Goal: Share content

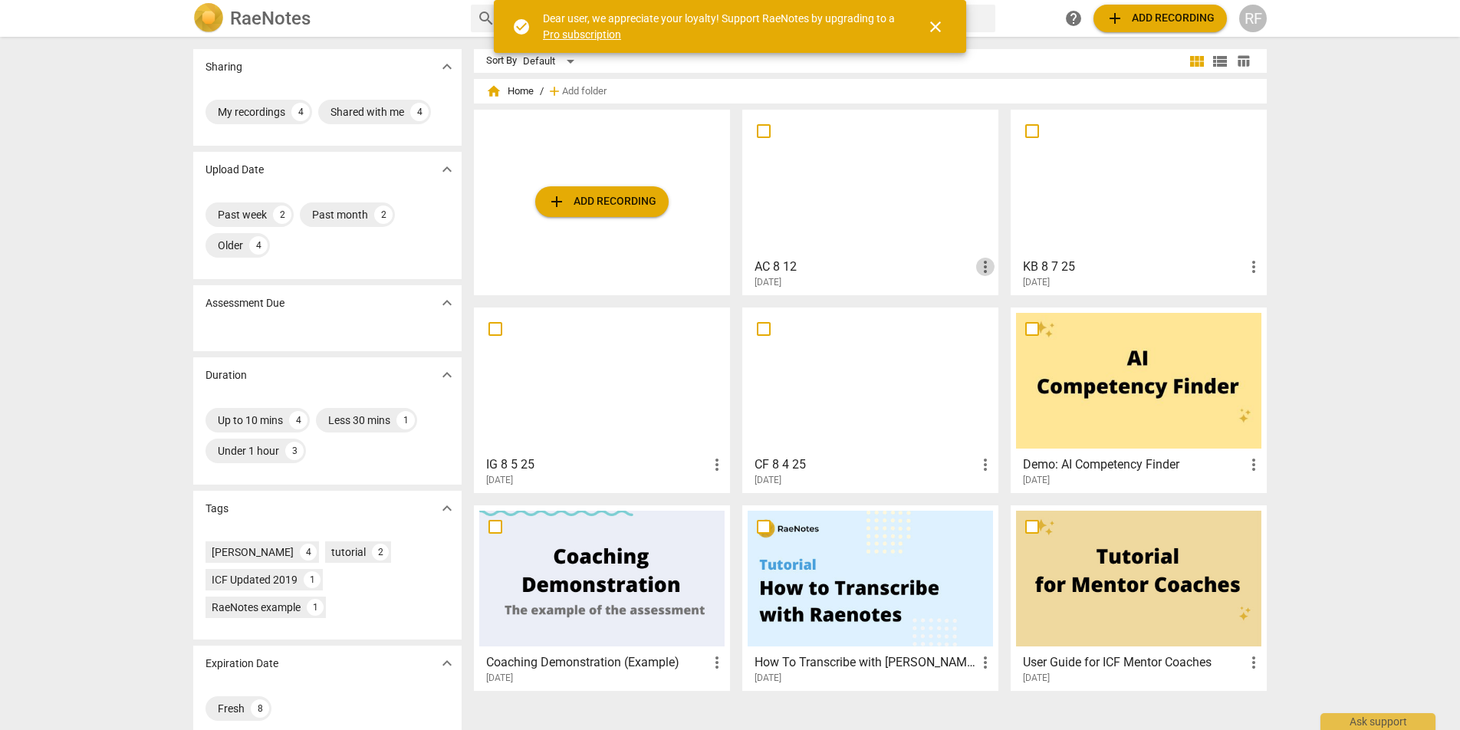
click at [982, 268] on span "more_vert" at bounding box center [985, 267] width 18 height 18
click at [901, 242] on div at bounding box center [730, 365] width 1460 height 730
click at [935, 29] on span "close" at bounding box center [935, 27] width 18 height 18
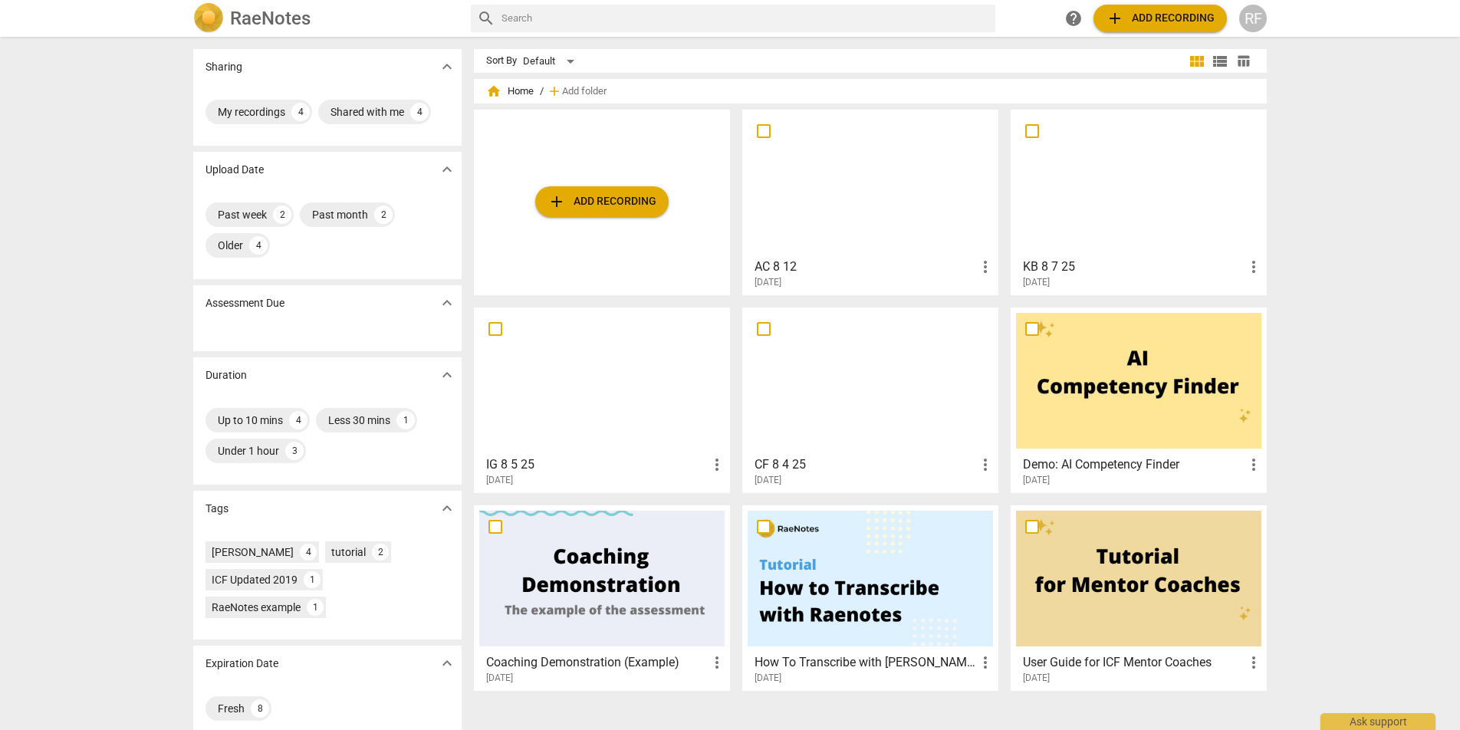
click at [880, 188] on div at bounding box center [870, 183] width 245 height 136
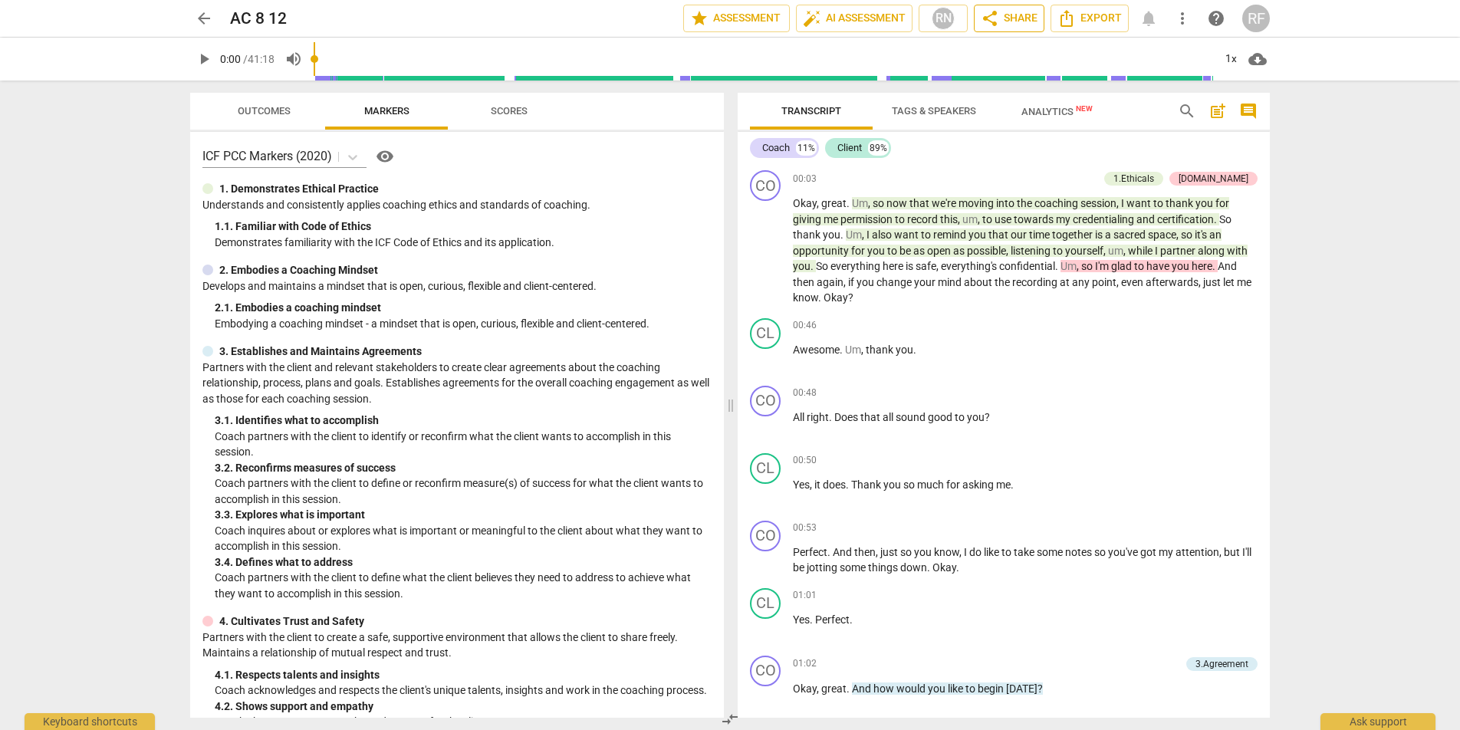
click at [1001, 12] on span "share Share" at bounding box center [1009, 18] width 57 height 18
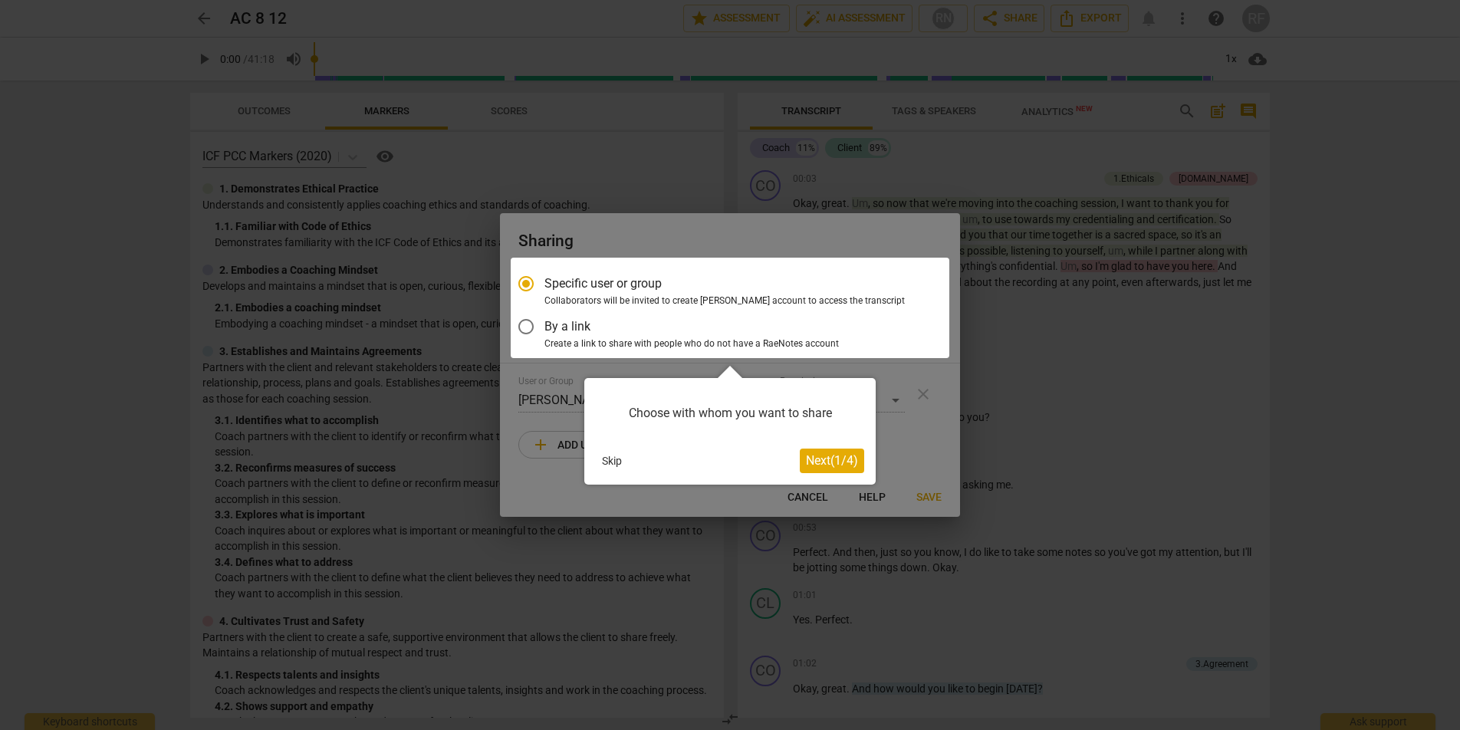
click at [822, 459] on span "Next ( 1 / 4 )" at bounding box center [832, 460] width 52 height 15
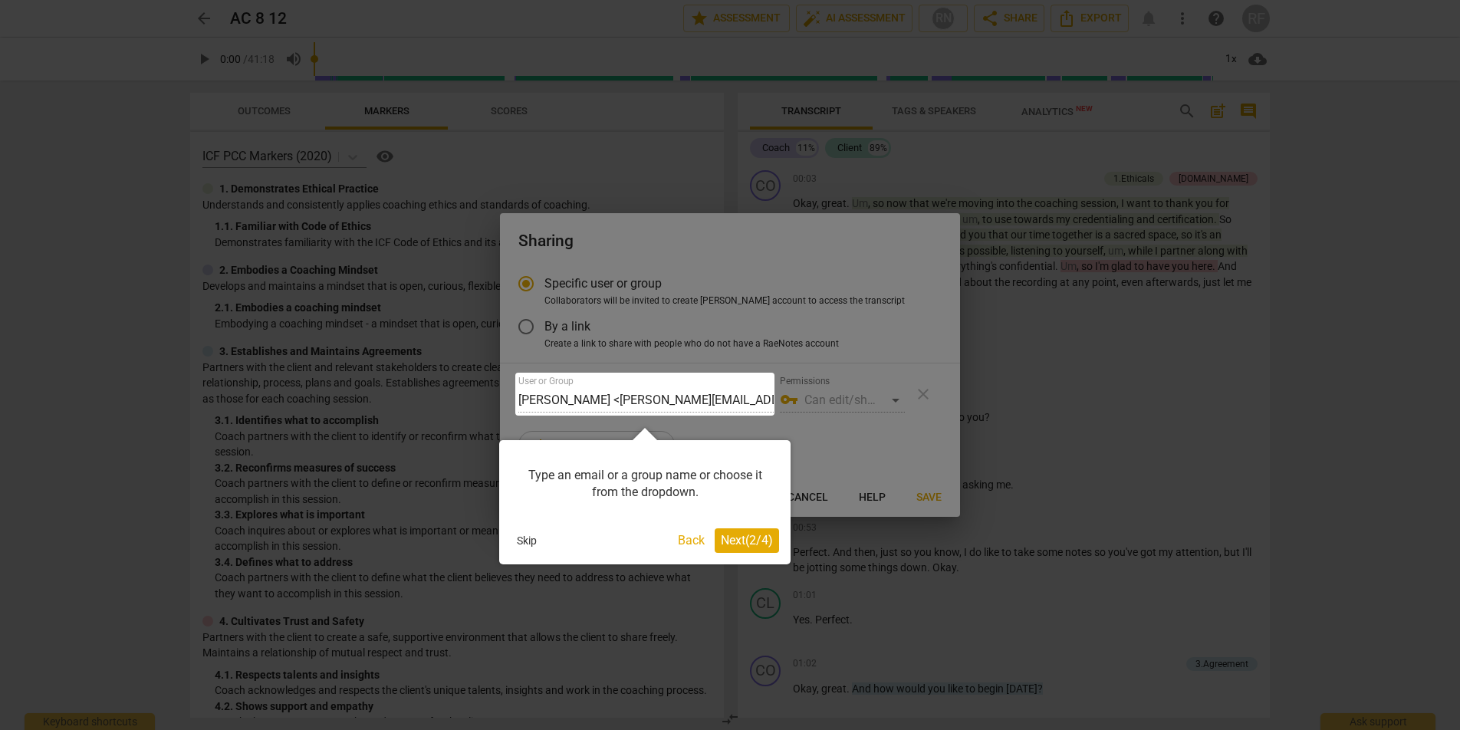
click at [738, 538] on span "Next ( 2 / 4 )" at bounding box center [747, 540] width 52 height 15
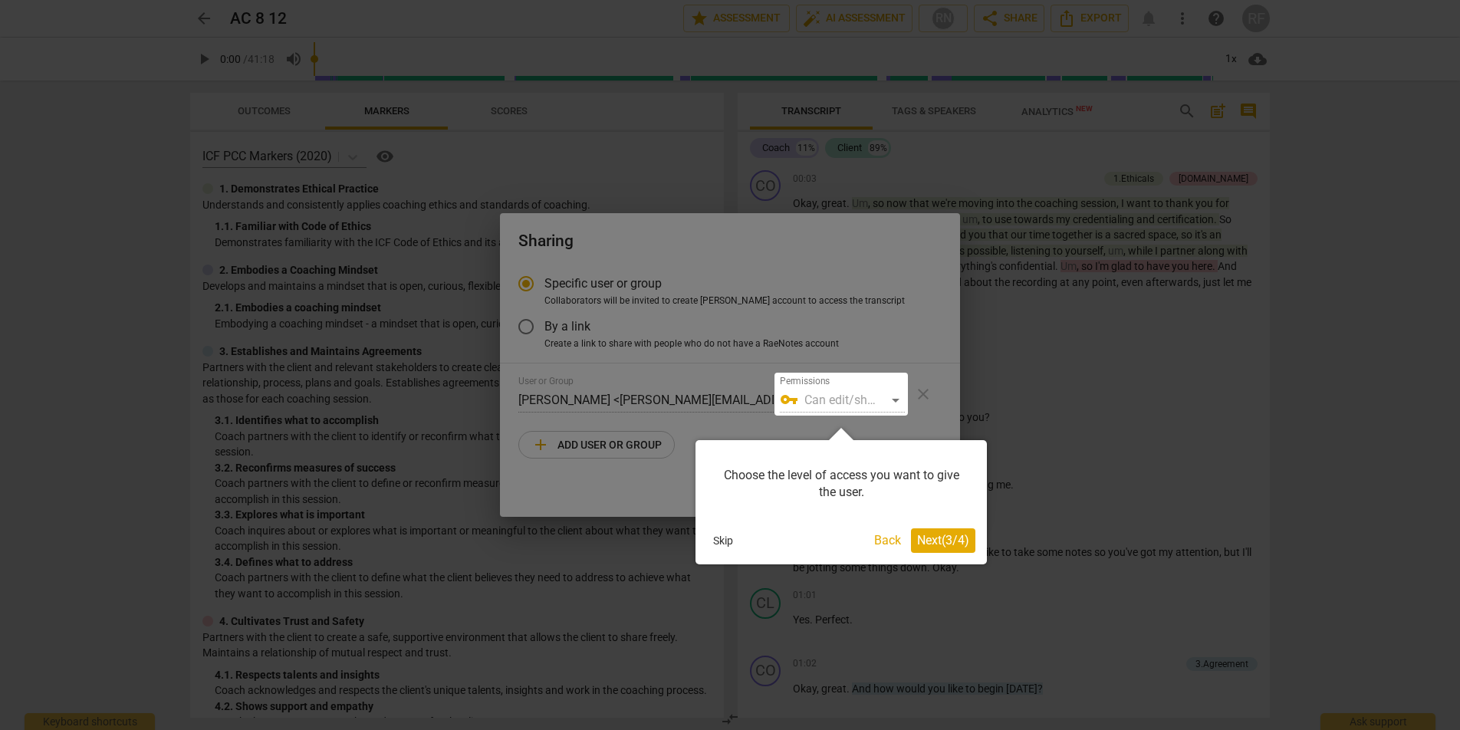
click at [923, 541] on span "Next ( 3 / 4 )" at bounding box center [943, 540] width 52 height 15
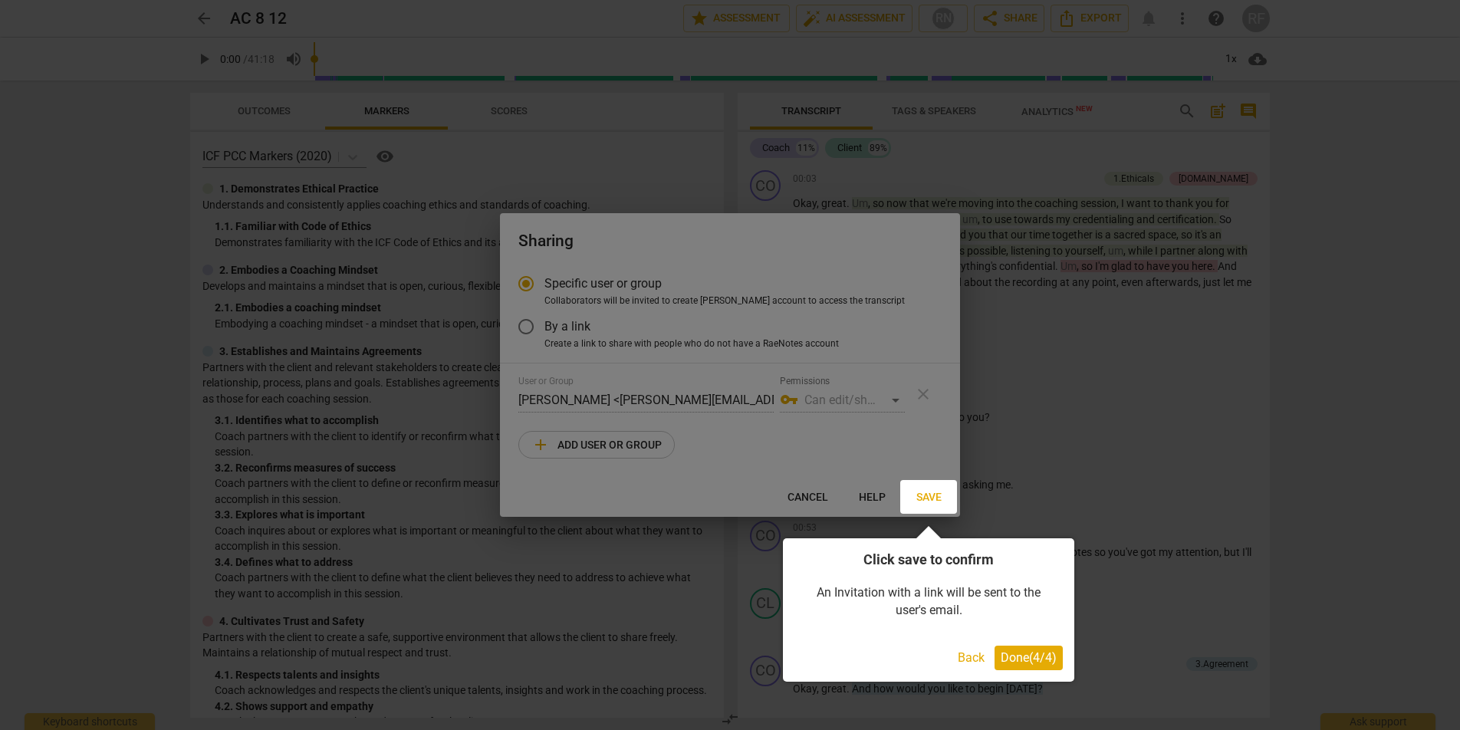
click at [1010, 660] on span "Done ( 4 / 4 )" at bounding box center [1029, 657] width 56 height 15
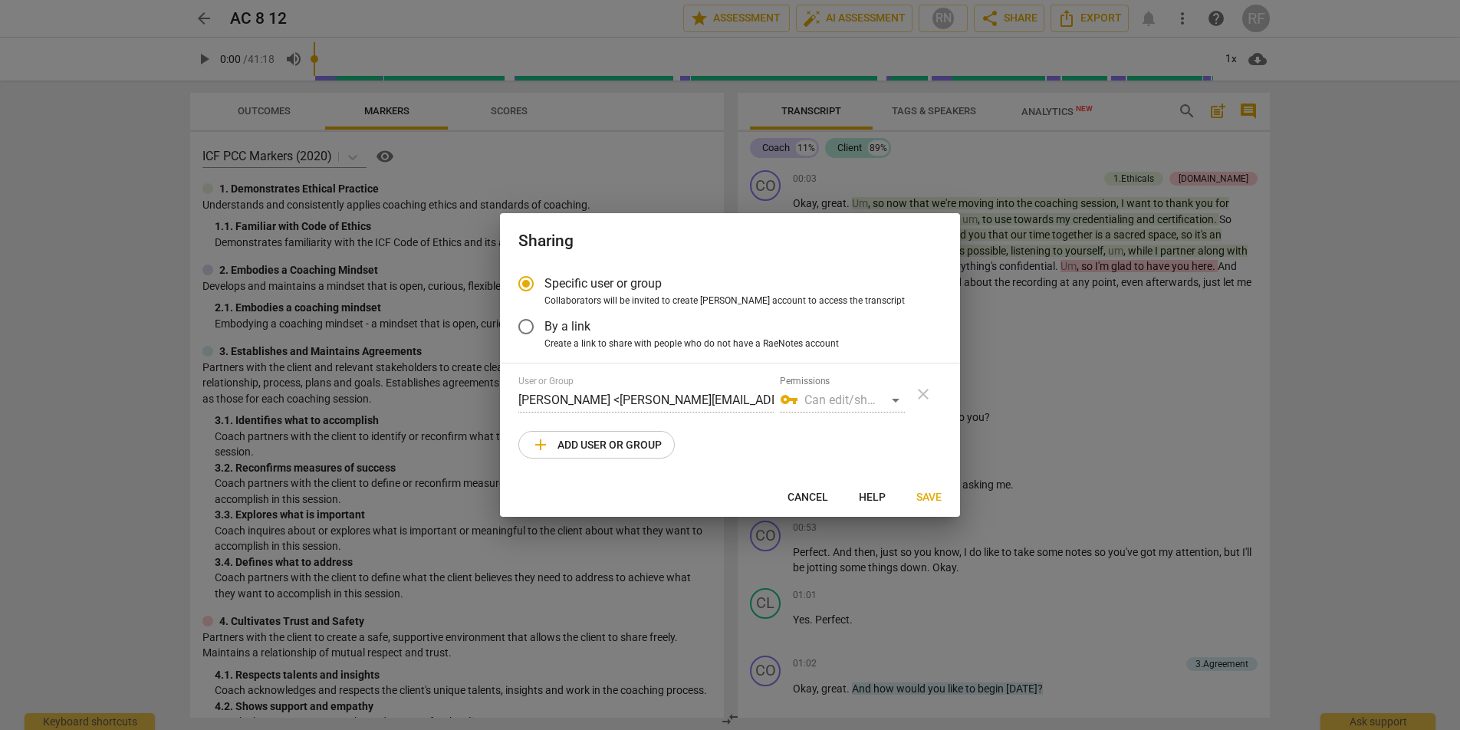
click at [847, 396] on div "vpn_key Can edit/share" at bounding box center [842, 400] width 125 height 25
click at [897, 400] on div "vpn_key Can edit/share" at bounding box center [842, 400] width 125 height 25
click at [568, 441] on span "add Add user or group" at bounding box center [596, 445] width 130 height 18
radio input "false"
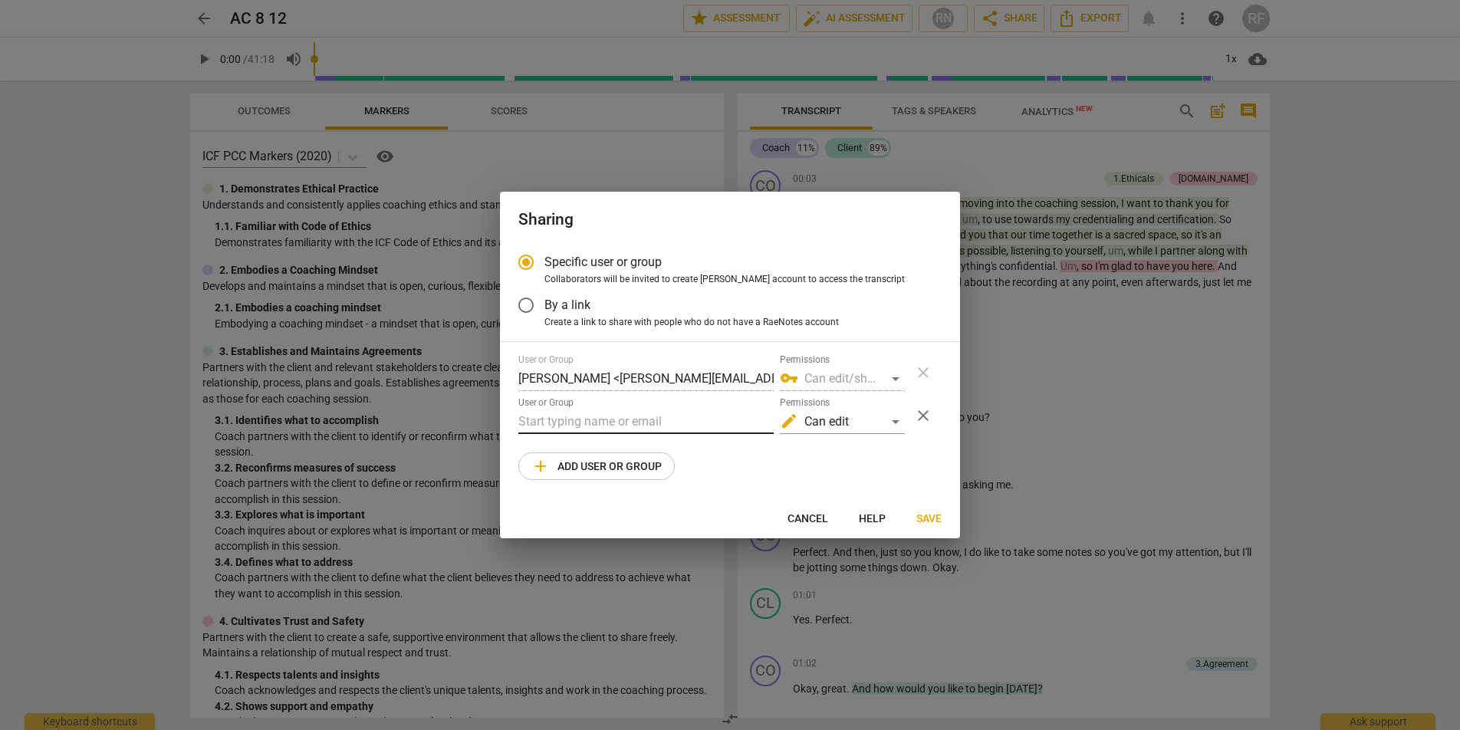
click at [588, 425] on input "text" at bounding box center [645, 422] width 255 height 25
paste input "[EMAIL_ADDRESS][DOMAIN_NAME]"
type input "[EMAIL_ADDRESS][DOMAIN_NAME]"
click at [768, 452] on div "User or Group [PERSON_NAME] <[PERSON_NAME][EMAIL_ADDRESS][PERSON_NAME][DOMAIN_N…" at bounding box center [729, 417] width 423 height 126
click at [808, 426] on div "edit Can edit" at bounding box center [842, 422] width 125 height 25
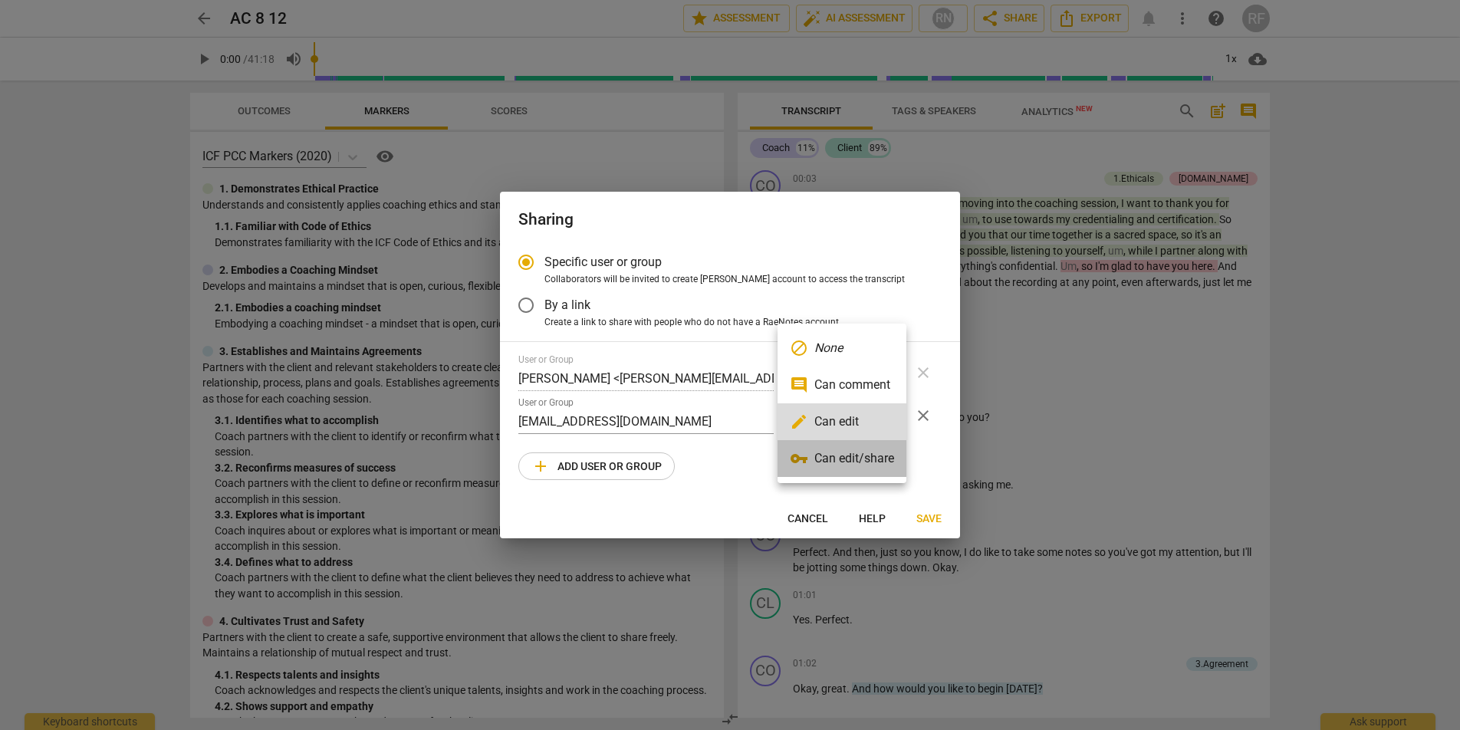
click at [855, 453] on li "vpn_key Can edit/share" at bounding box center [842, 458] width 129 height 37
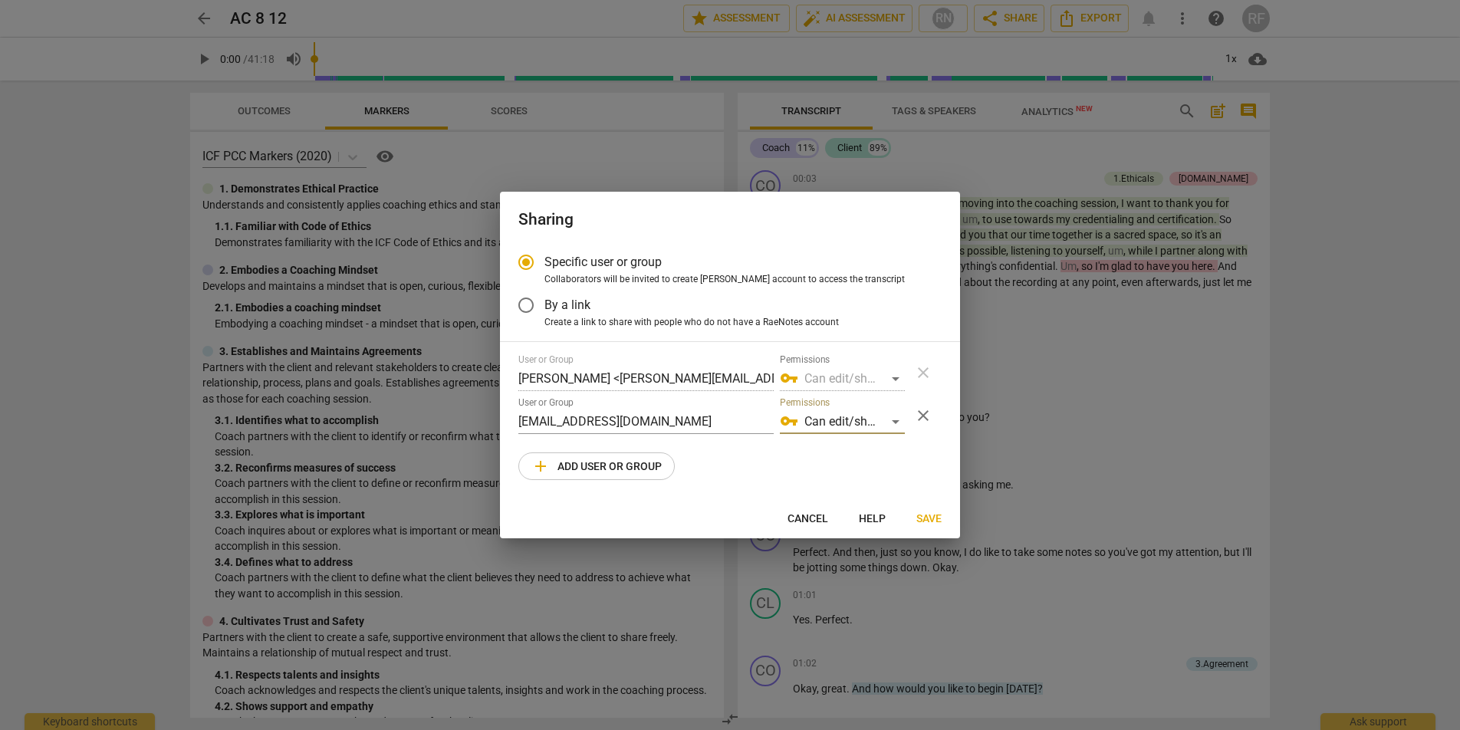
click at [834, 460] on div "User or Group [PERSON_NAME] <[PERSON_NAME][EMAIL_ADDRESS][PERSON_NAME][DOMAIN_N…" at bounding box center [729, 417] width 423 height 126
click at [821, 518] on span "Cancel" at bounding box center [808, 519] width 41 height 15
radio input "false"
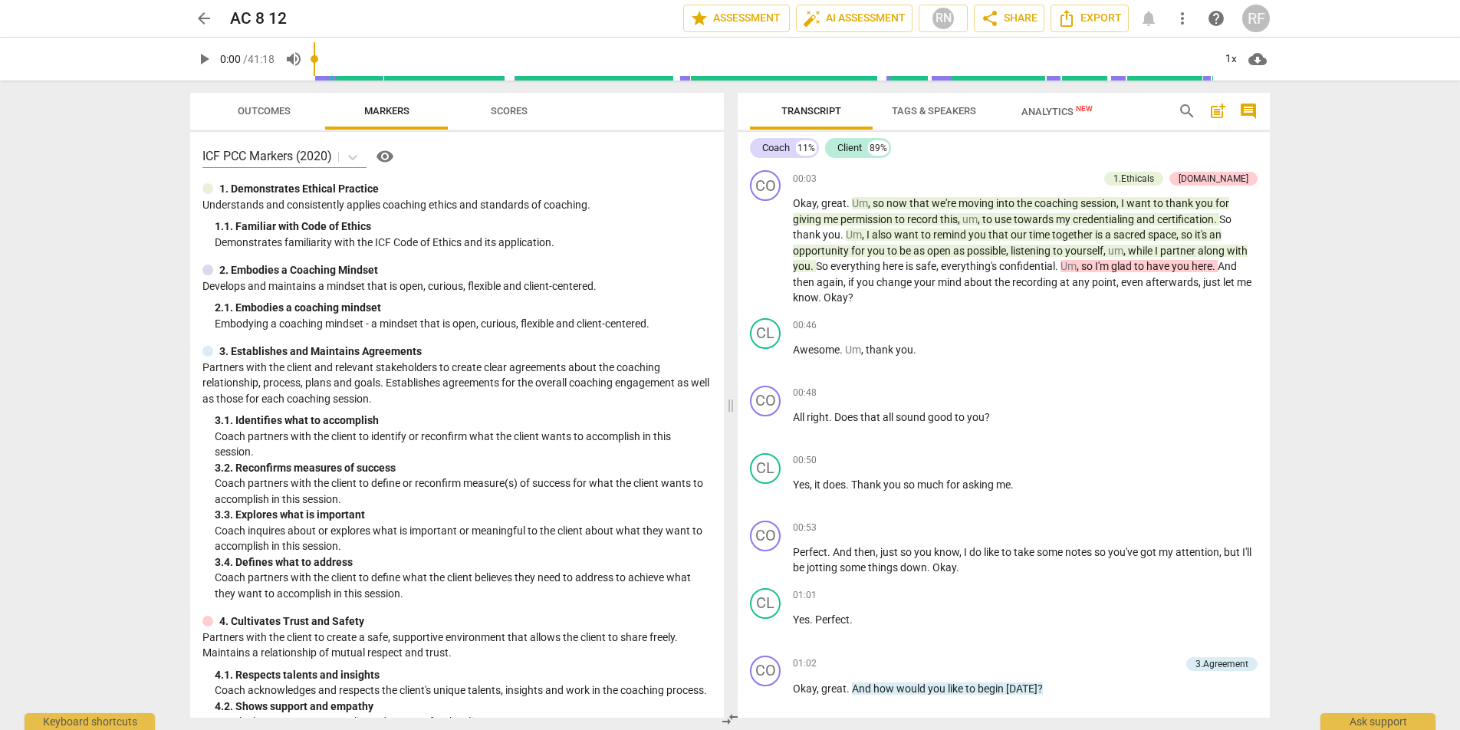
click at [212, 18] on span "arrow_back" at bounding box center [204, 18] width 18 height 18
